Goal: Information Seeking & Learning: Learn about a topic

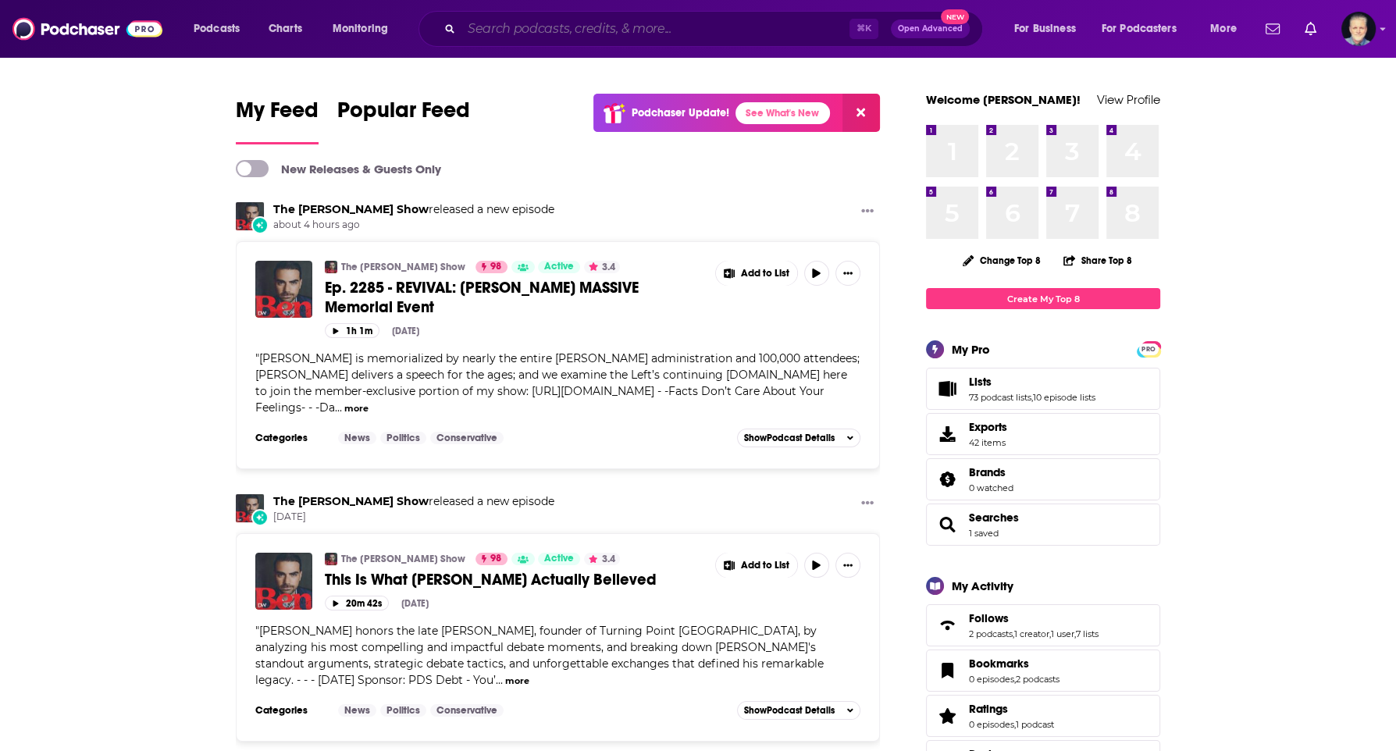
click at [541, 24] on input "Search podcasts, credits, & more..." at bounding box center [655, 28] width 388 height 25
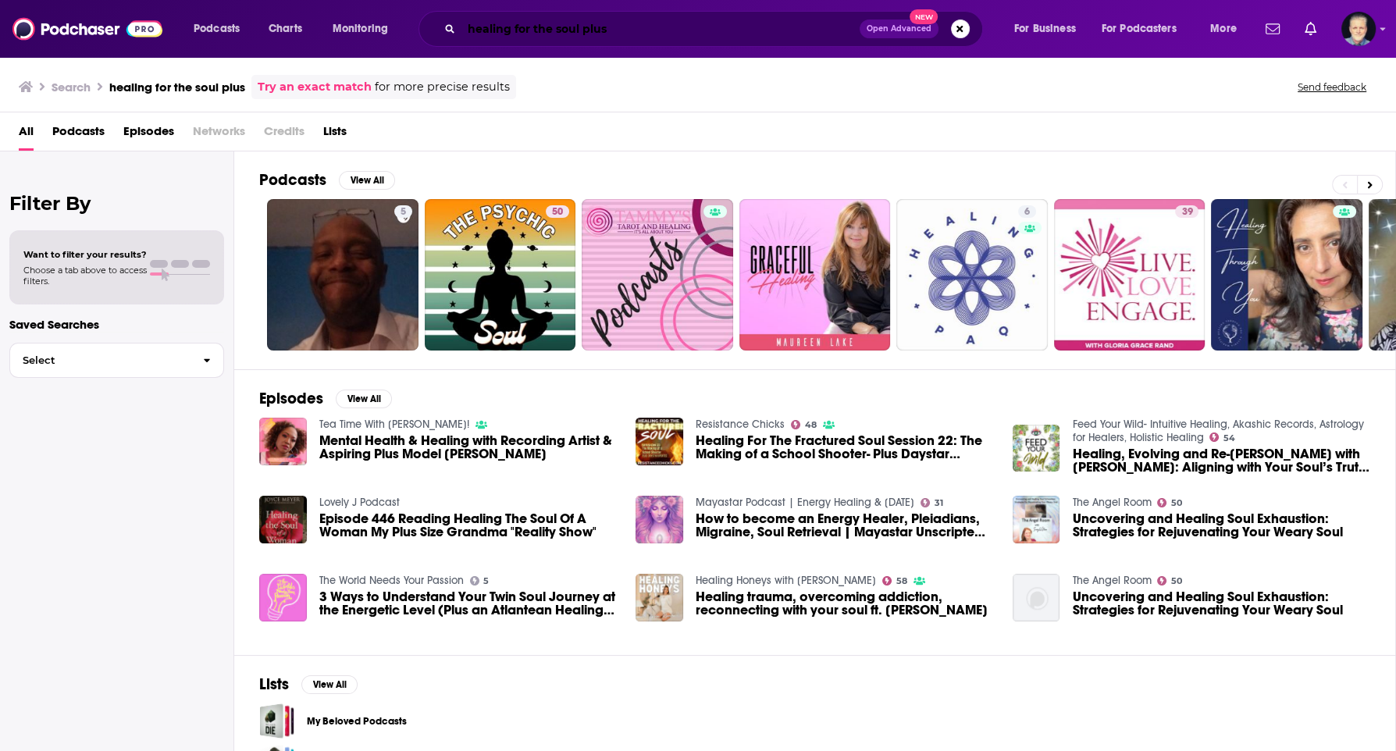
click at [600, 29] on input "healing for the soul plus" at bounding box center [660, 28] width 398 height 25
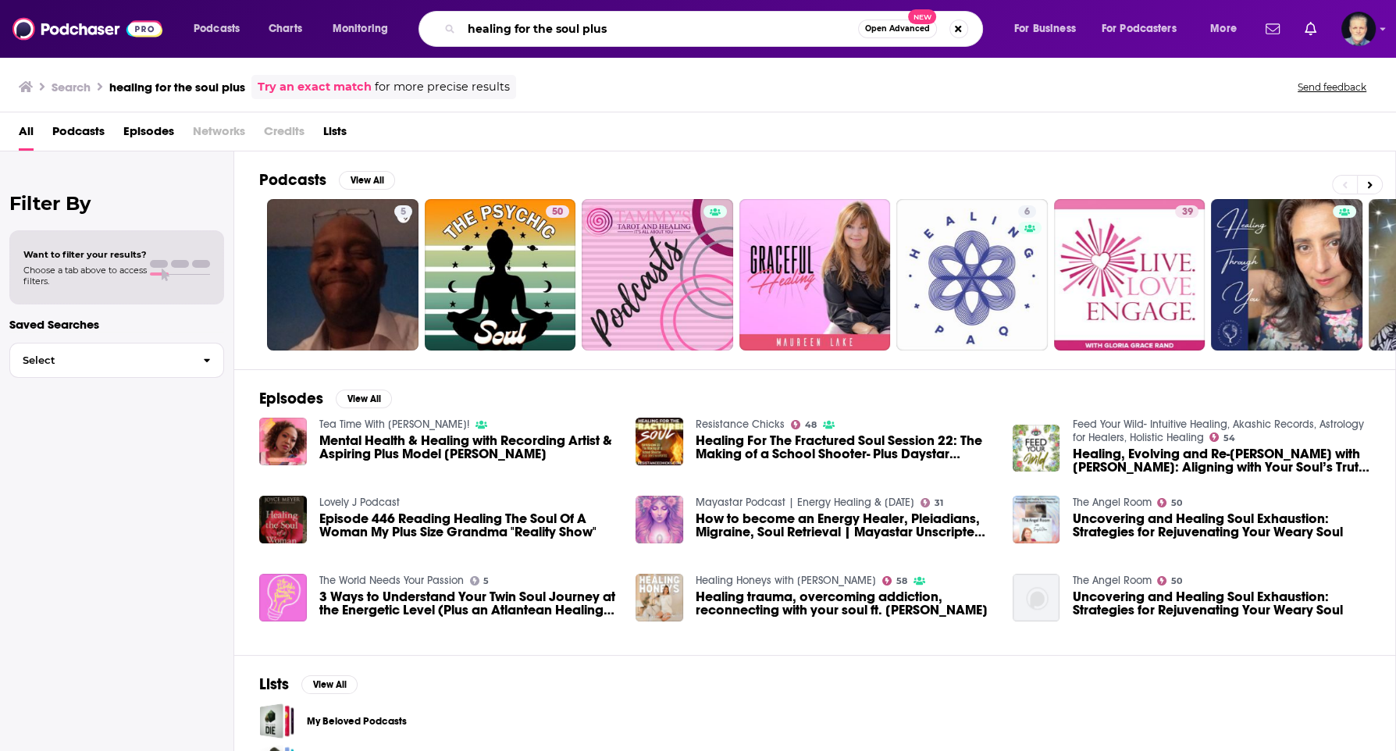
click at [600, 29] on input "healing for the soul plus" at bounding box center [659, 28] width 397 height 25
type input "healing for the soul [PERSON_NAME]"
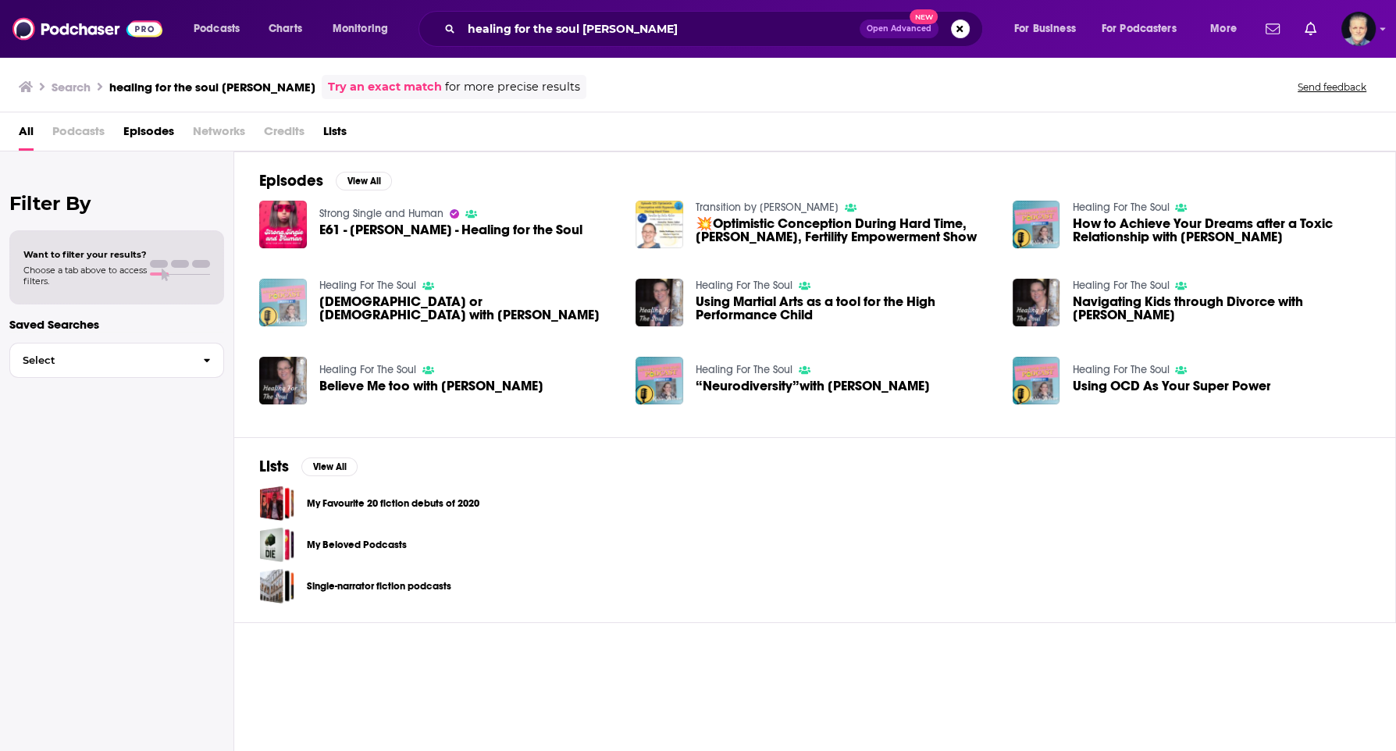
click at [284, 295] on img "Church or God with Rosemarie Downer" at bounding box center [283, 303] width 48 height 48
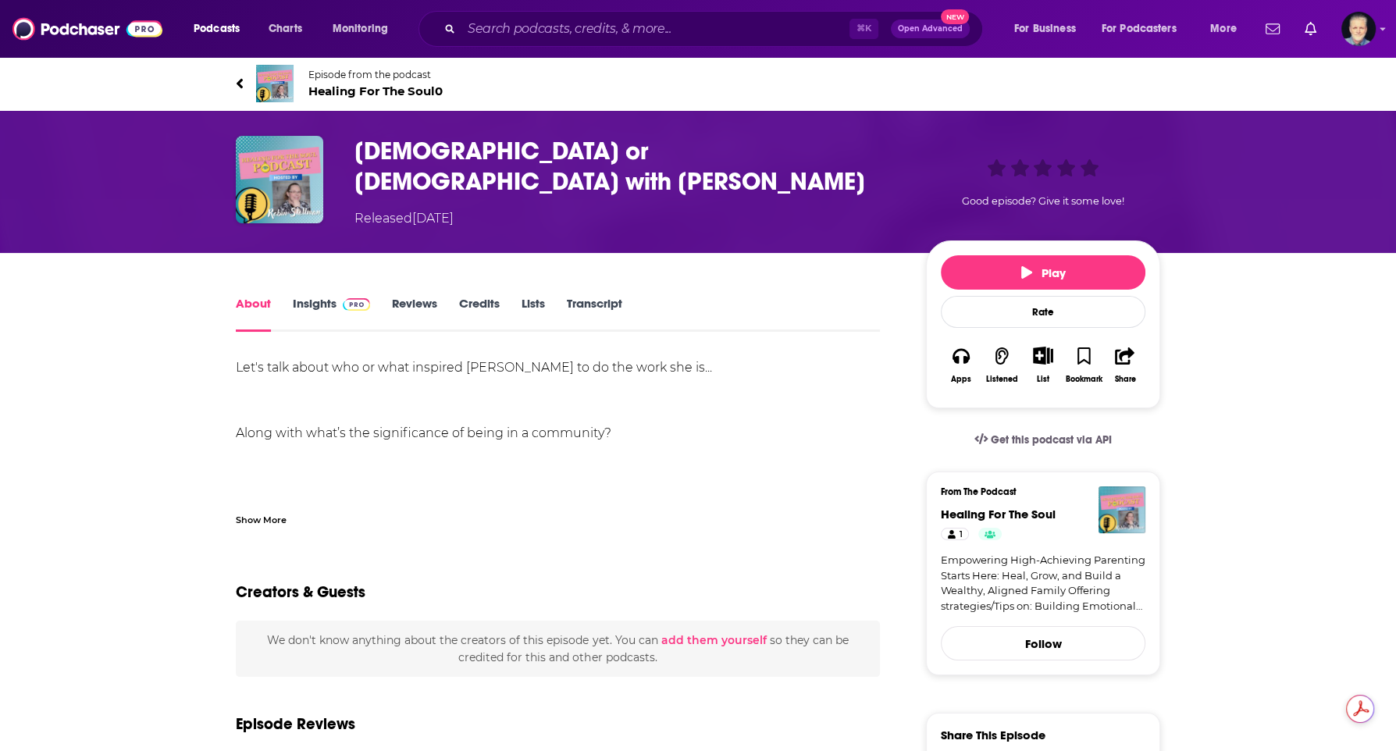
click at [384, 89] on span "Healing For The Soul 0" at bounding box center [375, 91] width 134 height 15
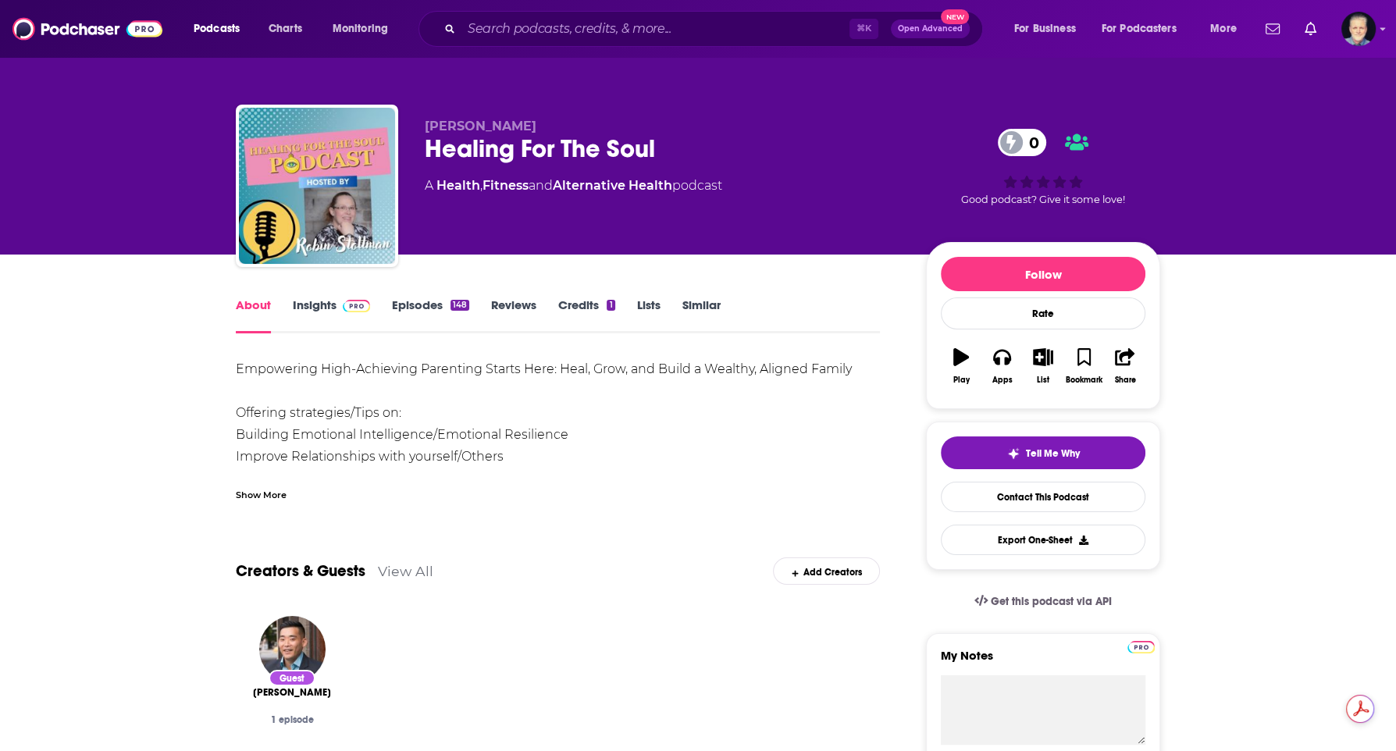
click at [330, 303] on link "Insights" at bounding box center [331, 315] width 77 height 36
